Goal: Transaction & Acquisition: Purchase product/service

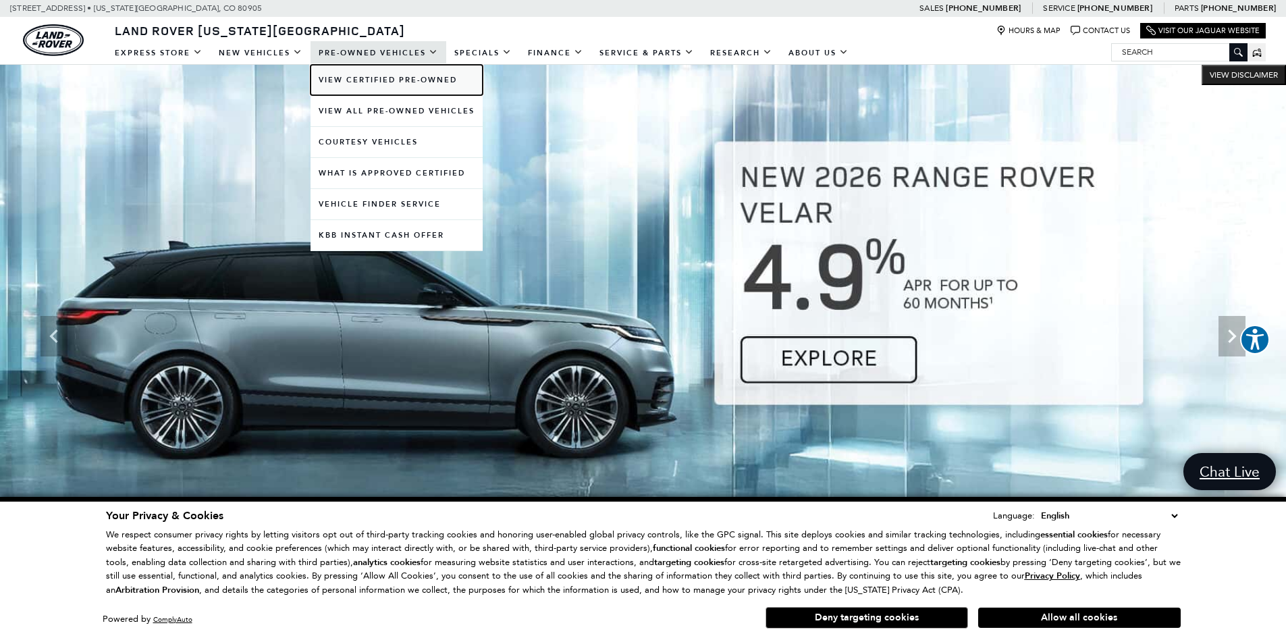
click at [388, 74] on link "View Certified Pre-Owned" at bounding box center [397, 80] width 172 height 30
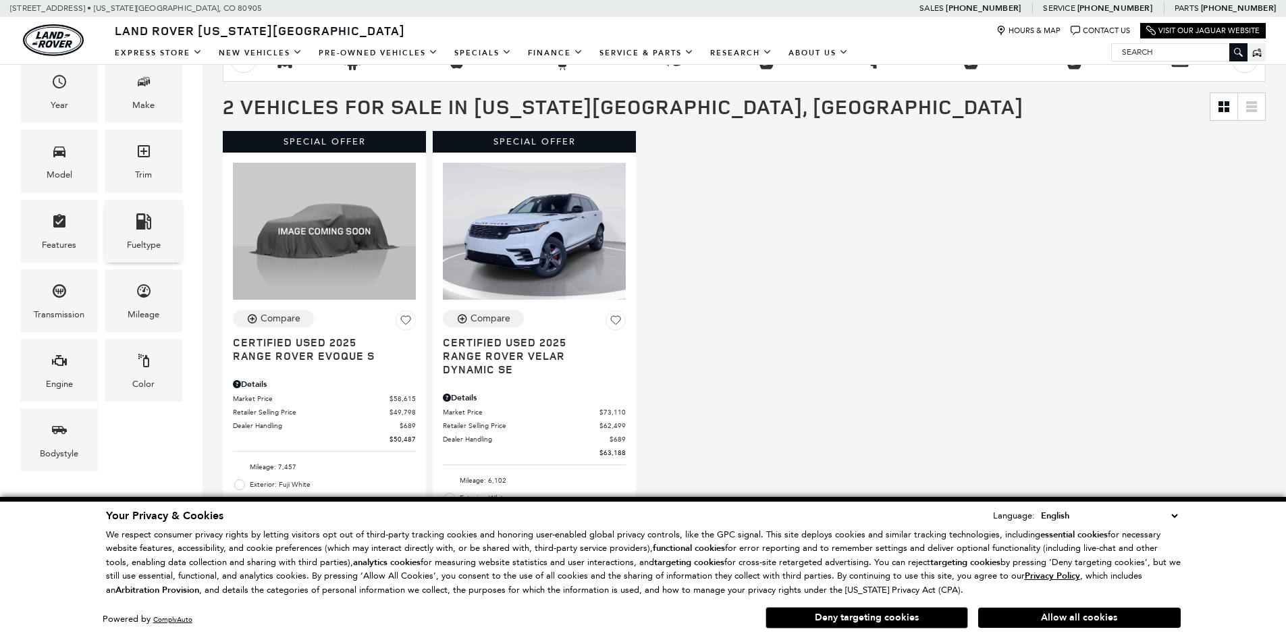
scroll to position [270, 0]
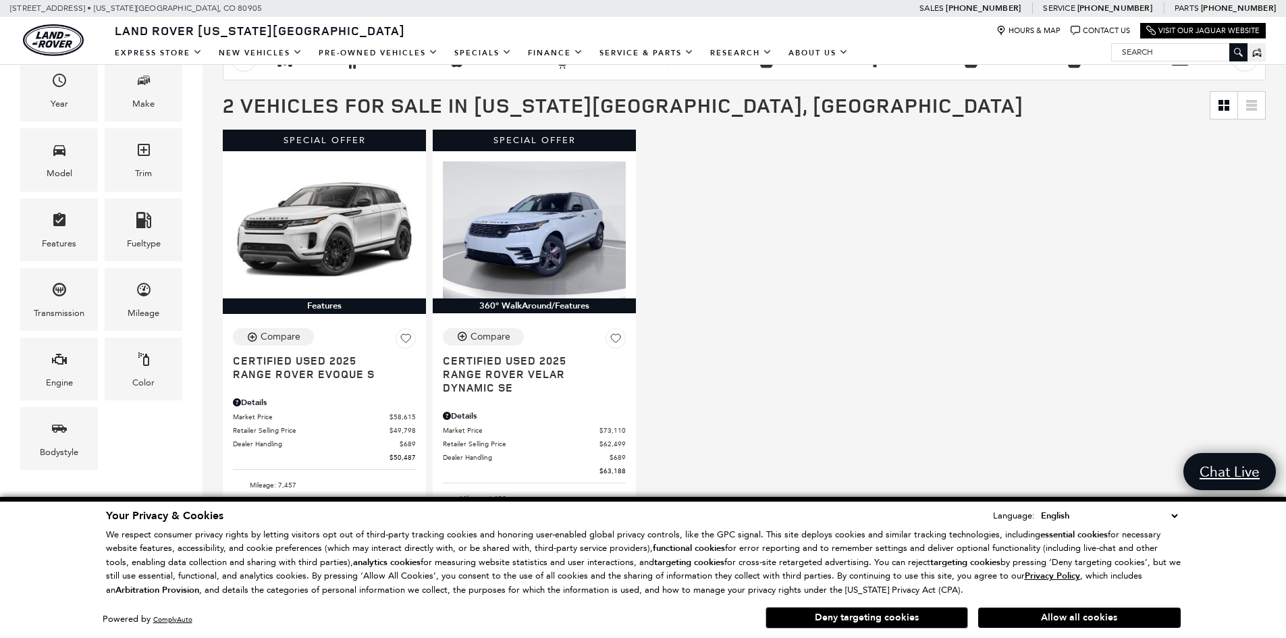
click at [1173, 514] on select "English Spanish / Español English / [GEOGRAPHIC_DATA] Korean / 한국어 Vietnamese /…" at bounding box center [1109, 515] width 143 height 15
click at [1199, 526] on div "Your Privacy & Cookies Language: English Spanish / Español English / [GEOGRAPHI…" at bounding box center [643, 568] width 1286 height 142
click at [1058, 611] on button "Allow all cookies" at bounding box center [1079, 618] width 203 height 20
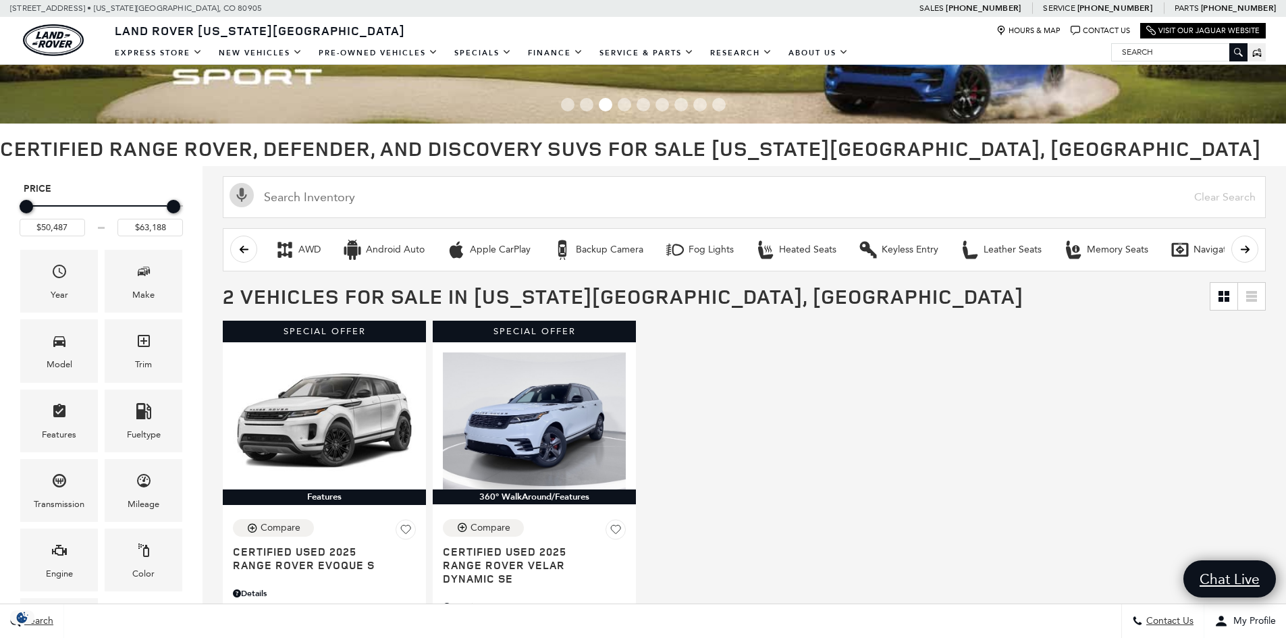
scroll to position [68, 0]
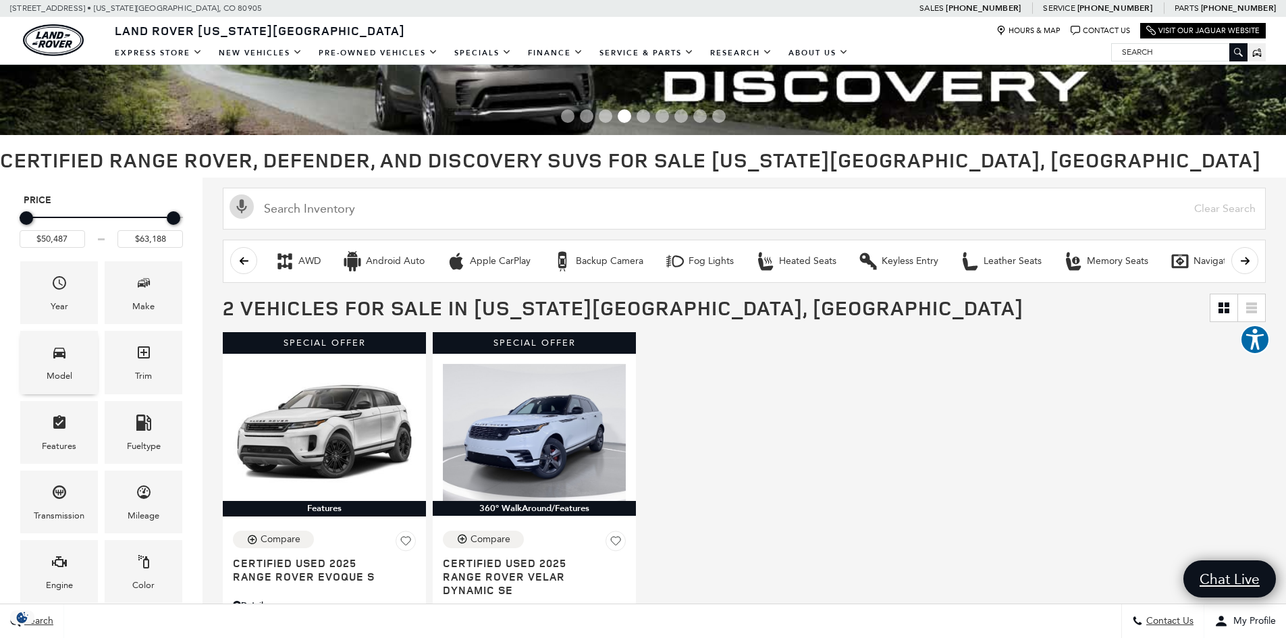
click at [62, 350] on icon "Model" at bounding box center [59, 352] width 16 height 16
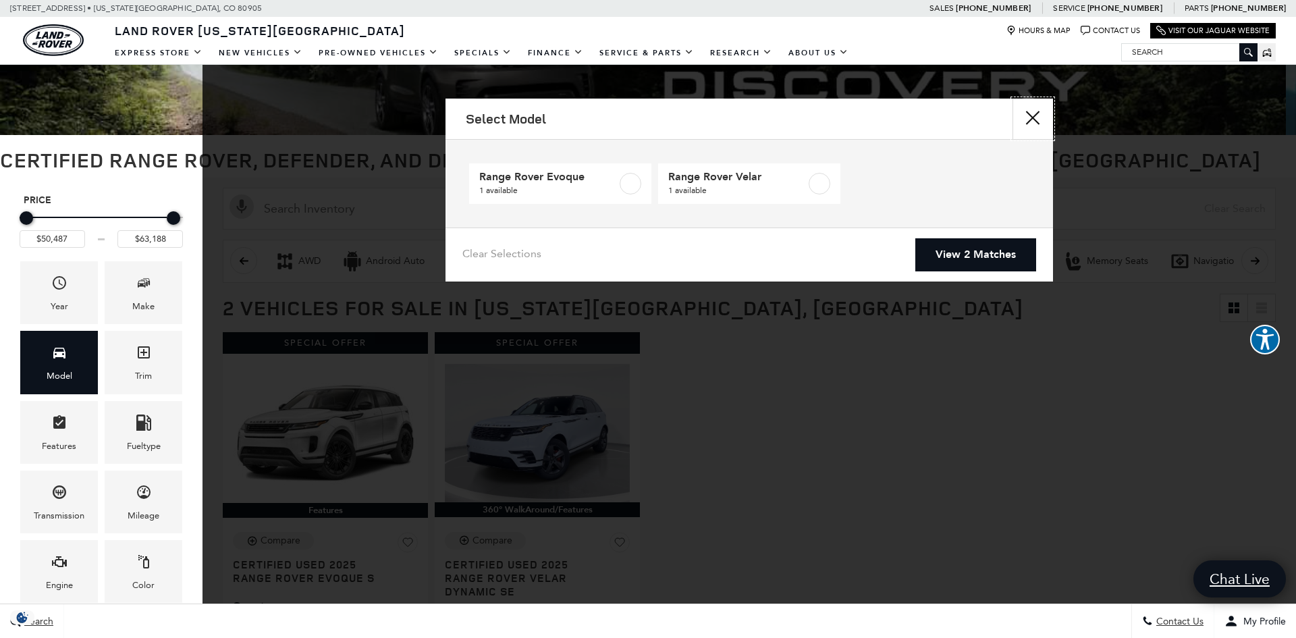
click at [1044, 124] on button "Close" at bounding box center [1033, 119] width 41 height 41
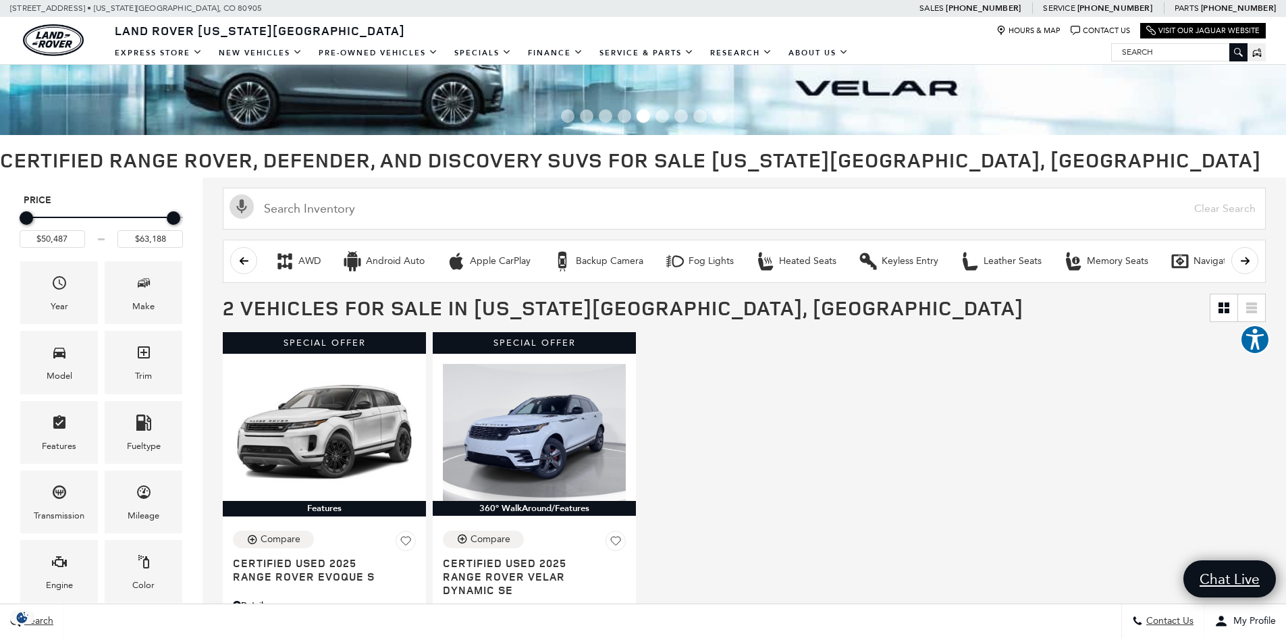
scroll to position [0, 0]
